Goal: Check status: Verify the current state of an ongoing process or item

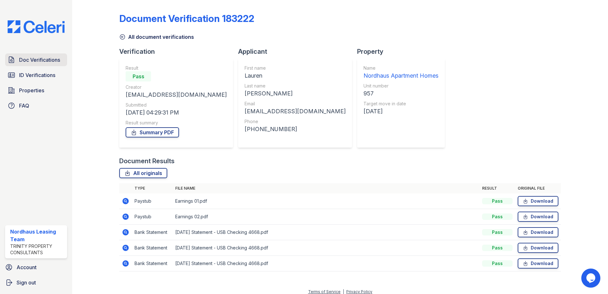
click at [46, 58] on span "Doc Verifications" at bounding box center [39, 60] width 41 height 8
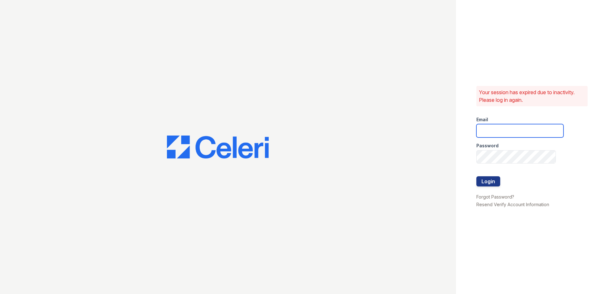
type input "nordhaus@trinity-pm.com"
click at [494, 182] on button "Login" at bounding box center [488, 181] width 24 height 10
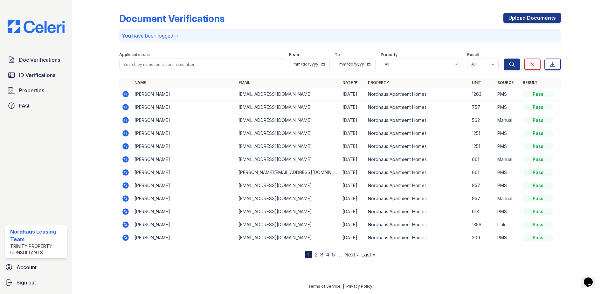
click at [127, 93] on icon at bounding box center [125, 94] width 6 height 6
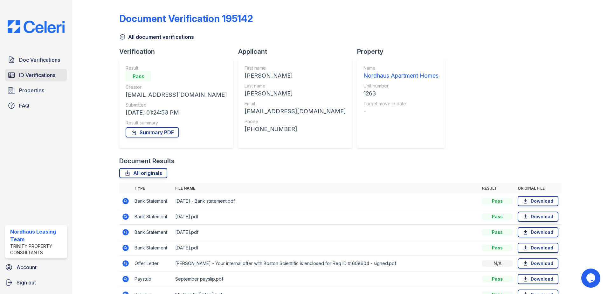
click at [35, 78] on span "ID Verifications" at bounding box center [37, 75] width 36 height 8
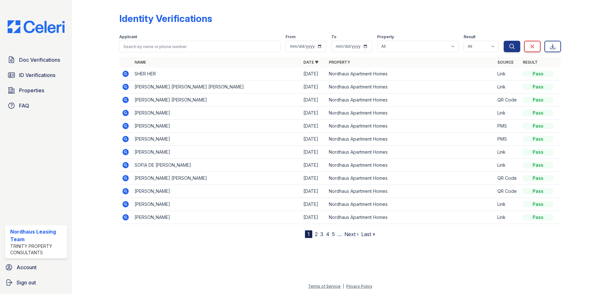
click at [124, 127] on icon at bounding box center [126, 126] width 8 height 8
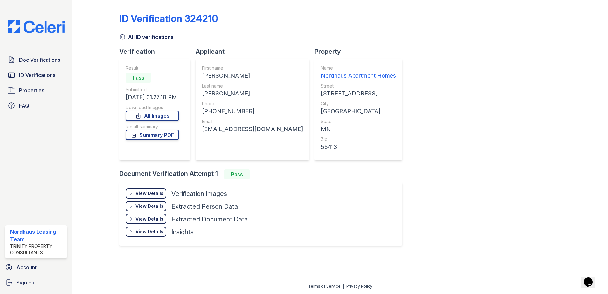
click at [147, 187] on div "View Details Details Hide Details Details Verification Images Face Open Documen…" at bounding box center [260, 214] width 283 height 64
click at [147, 190] on div "View Details Details" at bounding box center [146, 193] width 41 height 10
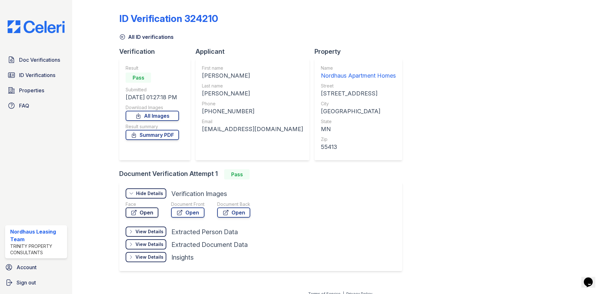
click at [146, 213] on link "Open" at bounding box center [142, 212] width 33 height 10
